Goal: Task Accomplishment & Management: Manage account settings

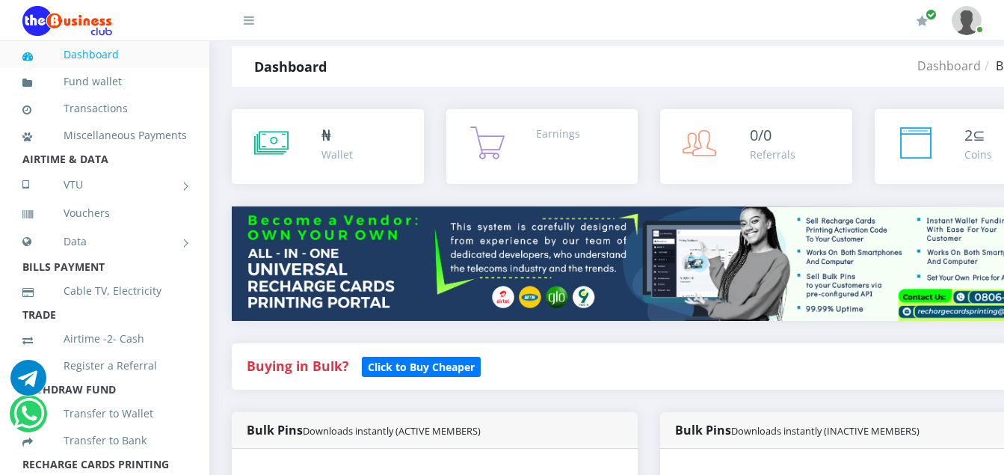
scroll to position [30, 0]
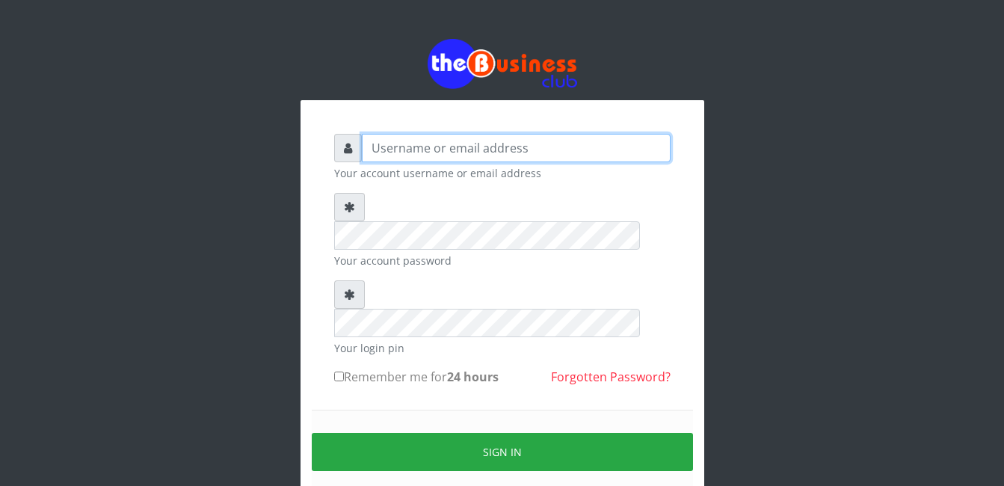
type input "Mlanga"
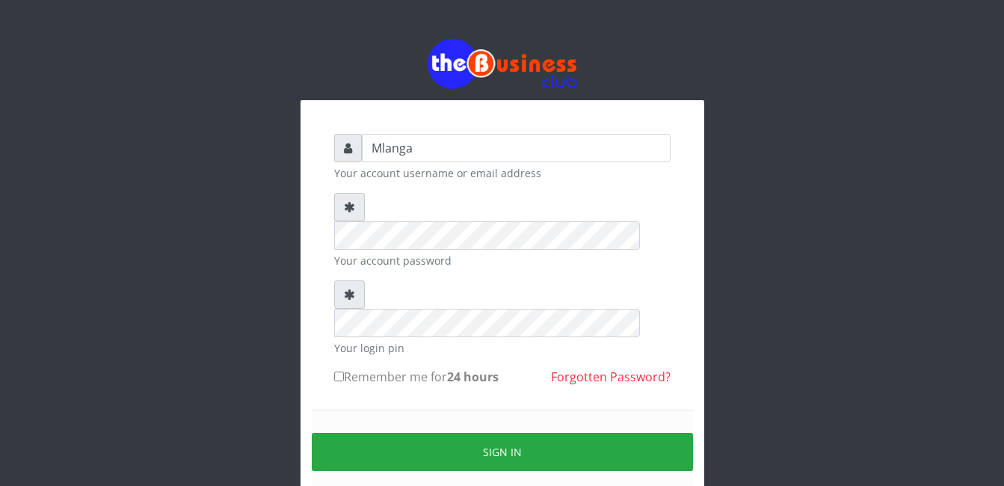
click at [235, 272] on div "Mlanga Your account username or email address Your account password Your login …" at bounding box center [502, 297] width 852 height 595
click at [132, 311] on div "Mlanga Your account username or email address Your account password Your login …" at bounding box center [502, 297] width 852 height 595
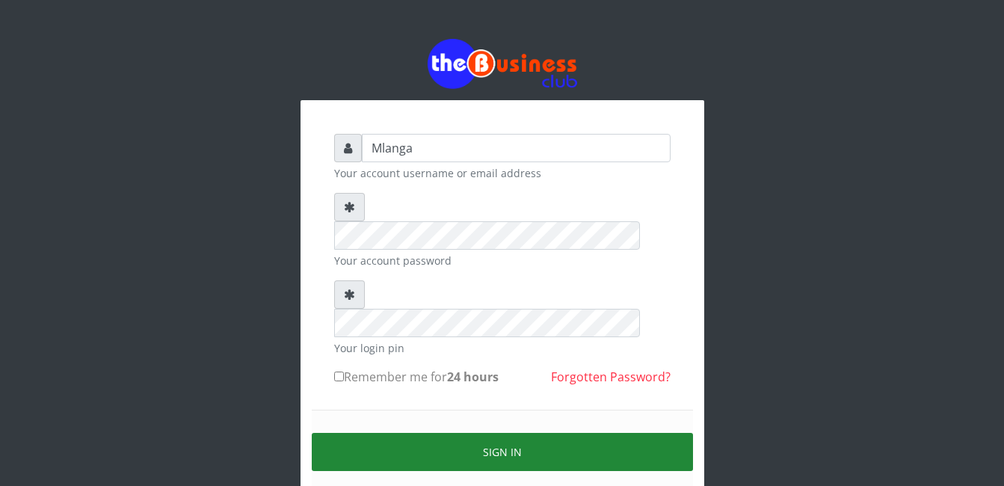
click at [544, 433] on button "Sign in" at bounding box center [502, 452] width 381 height 38
